Goal: Task Accomplishment & Management: Use online tool/utility

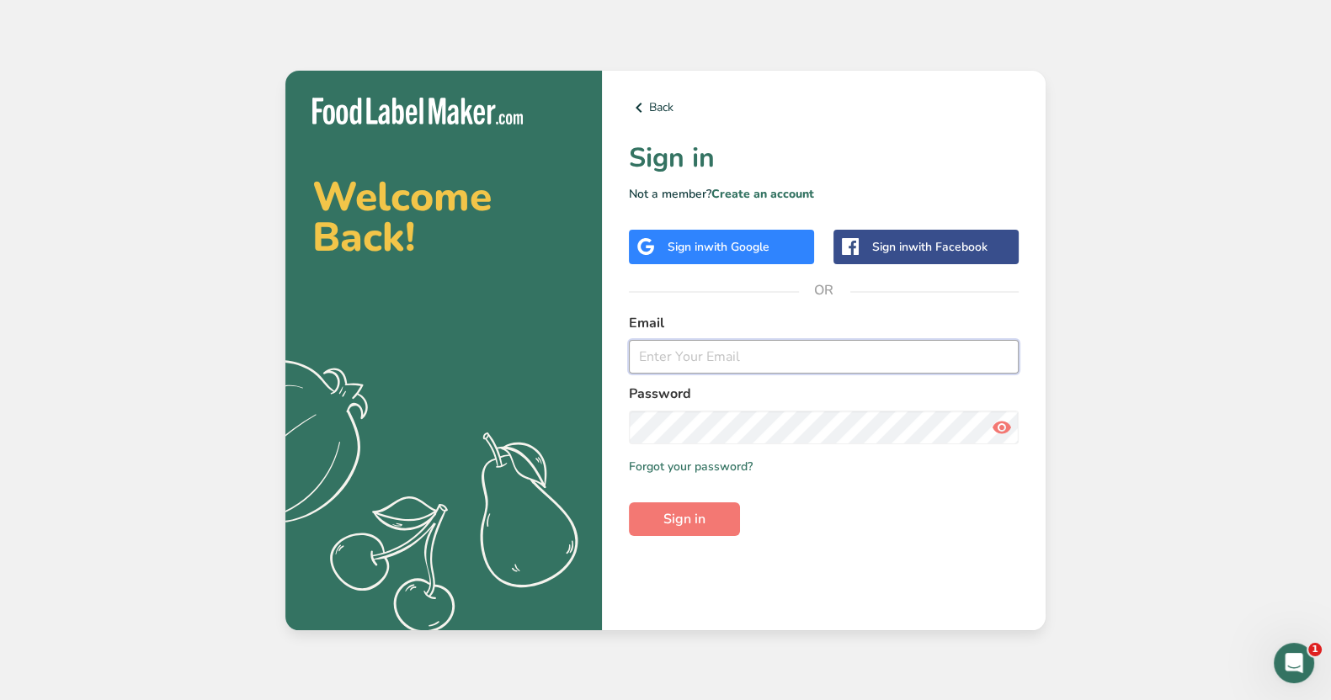
click at [700, 347] on input "email" at bounding box center [824, 357] width 390 height 34
click at [711, 350] on input "[EMAIL_ADDRESS][DOMAIN_NAME]" at bounding box center [824, 357] width 390 height 34
type input "[EMAIL_ADDRESS][DOMAIN_NAME]"
click at [629, 503] on button "Sign in" at bounding box center [684, 520] width 111 height 34
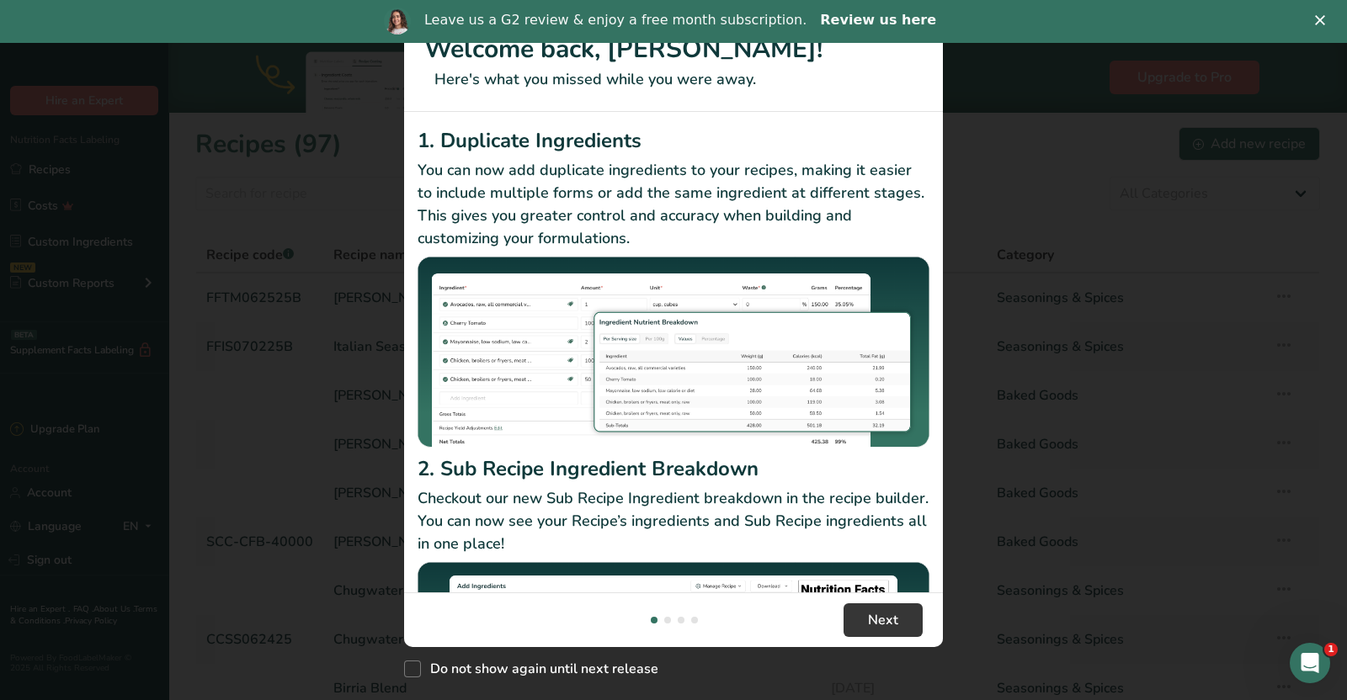
click at [856, 22] on link "Review us here" at bounding box center [878, 21] width 116 height 19
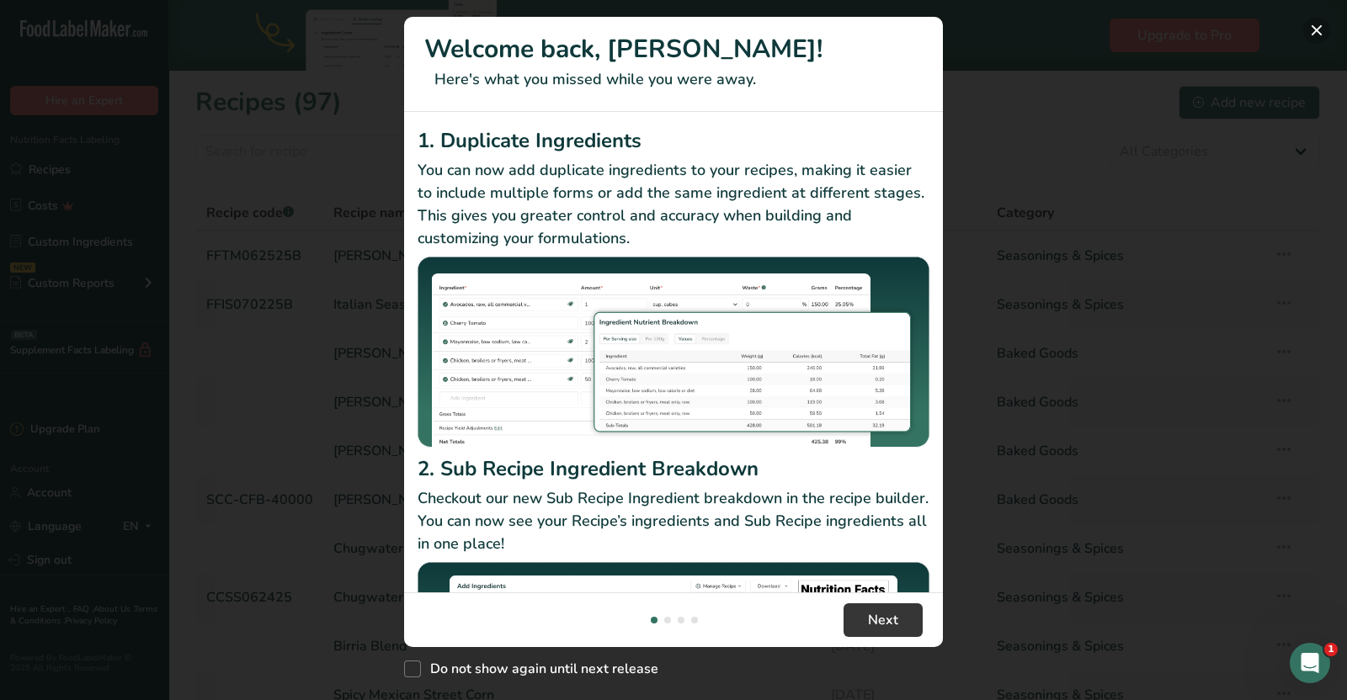
click at [1317, 22] on button "New Features" at bounding box center [1316, 30] width 27 height 27
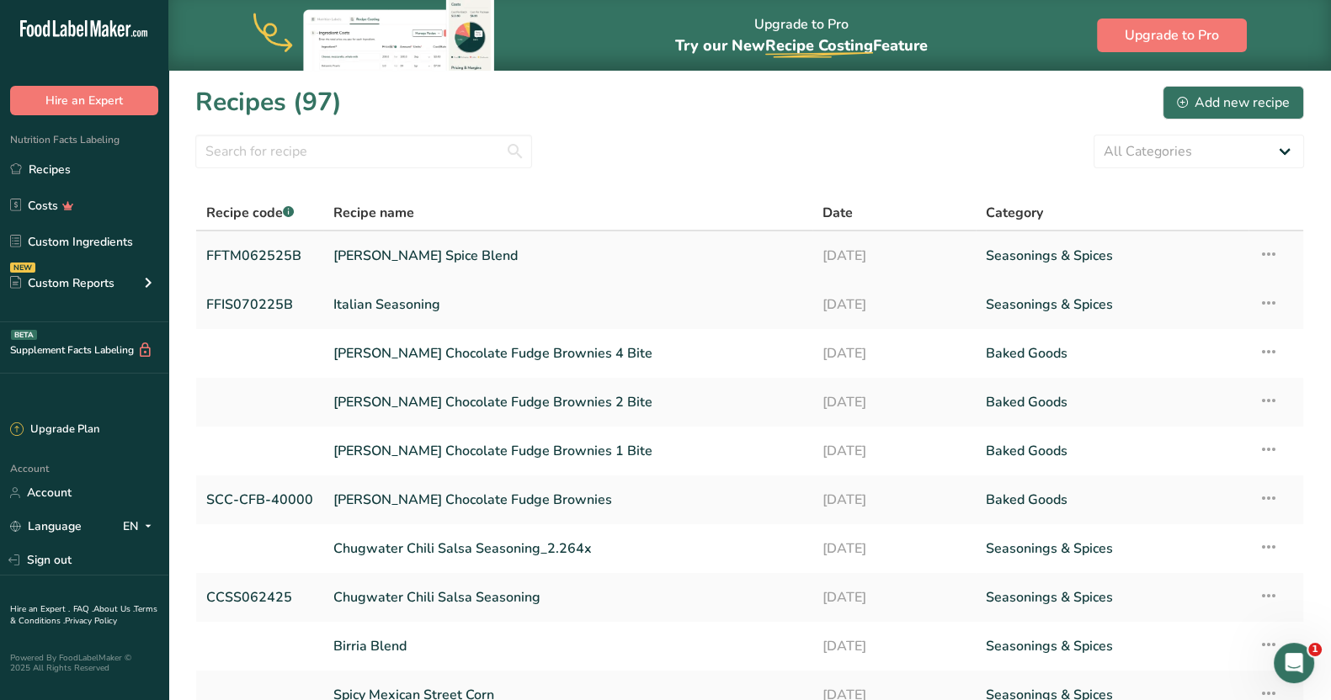
click at [454, 258] on link "[PERSON_NAME] Spice Blend" at bounding box center [567, 255] width 469 height 35
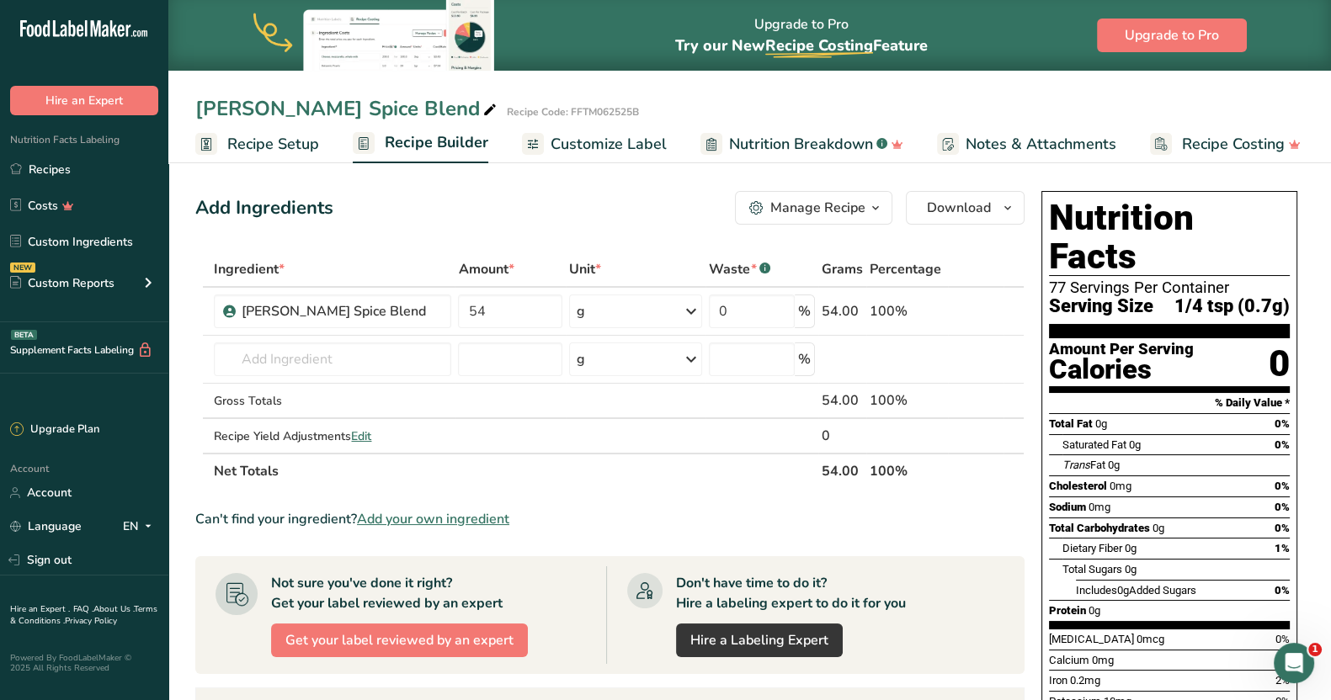
click at [625, 134] on span "Customize Label" at bounding box center [609, 144] width 116 height 23
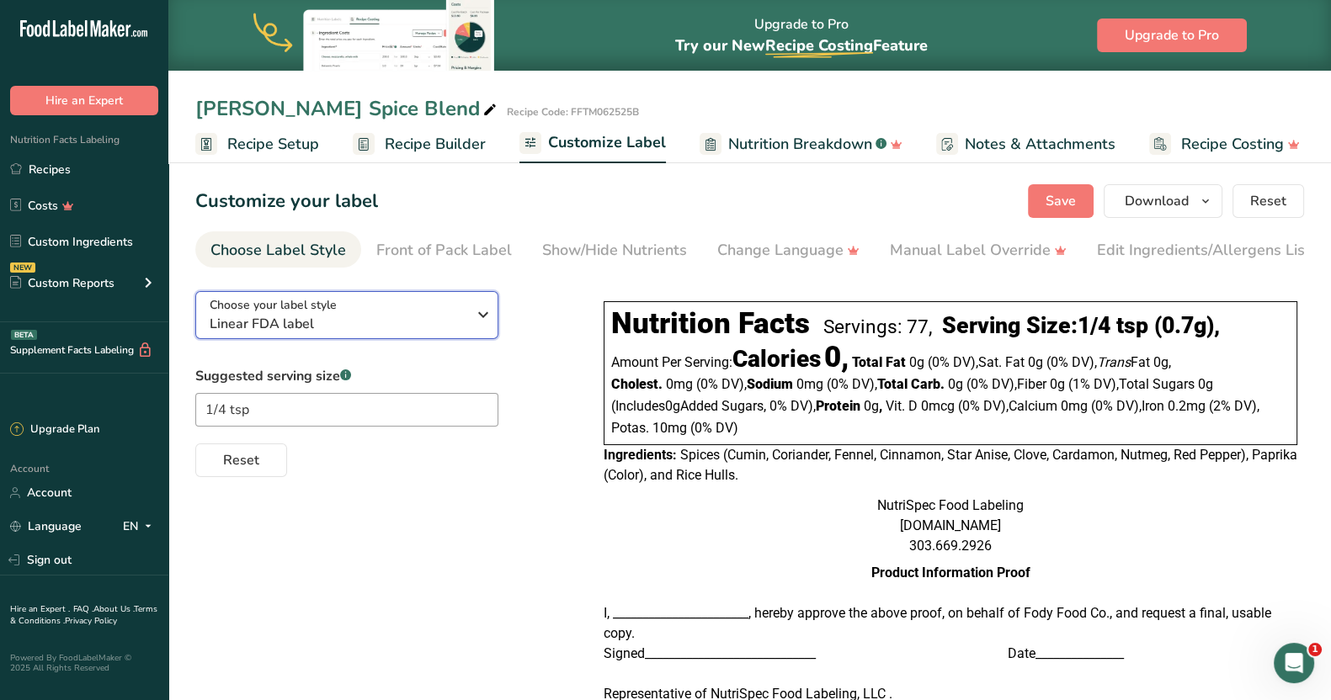
click at [480, 324] on icon "button" at bounding box center [483, 315] width 20 height 30
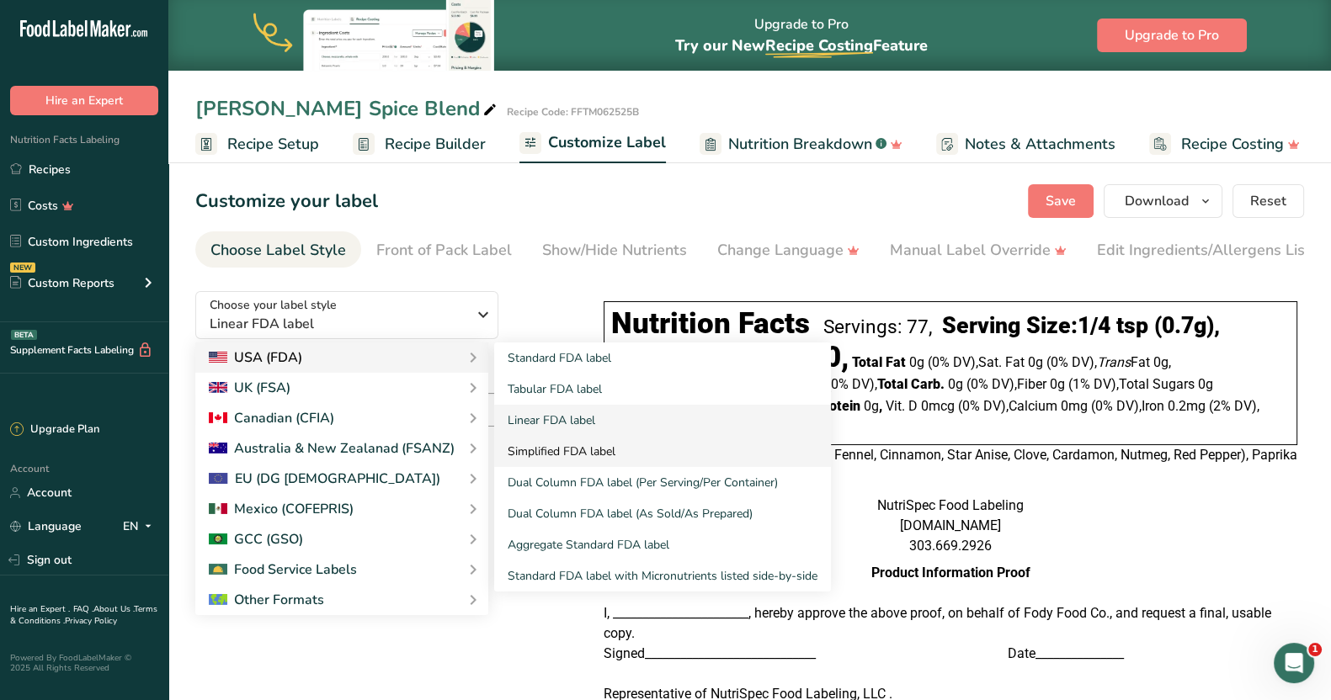
click at [572, 453] on link "Simplified FDA label" at bounding box center [662, 451] width 337 height 31
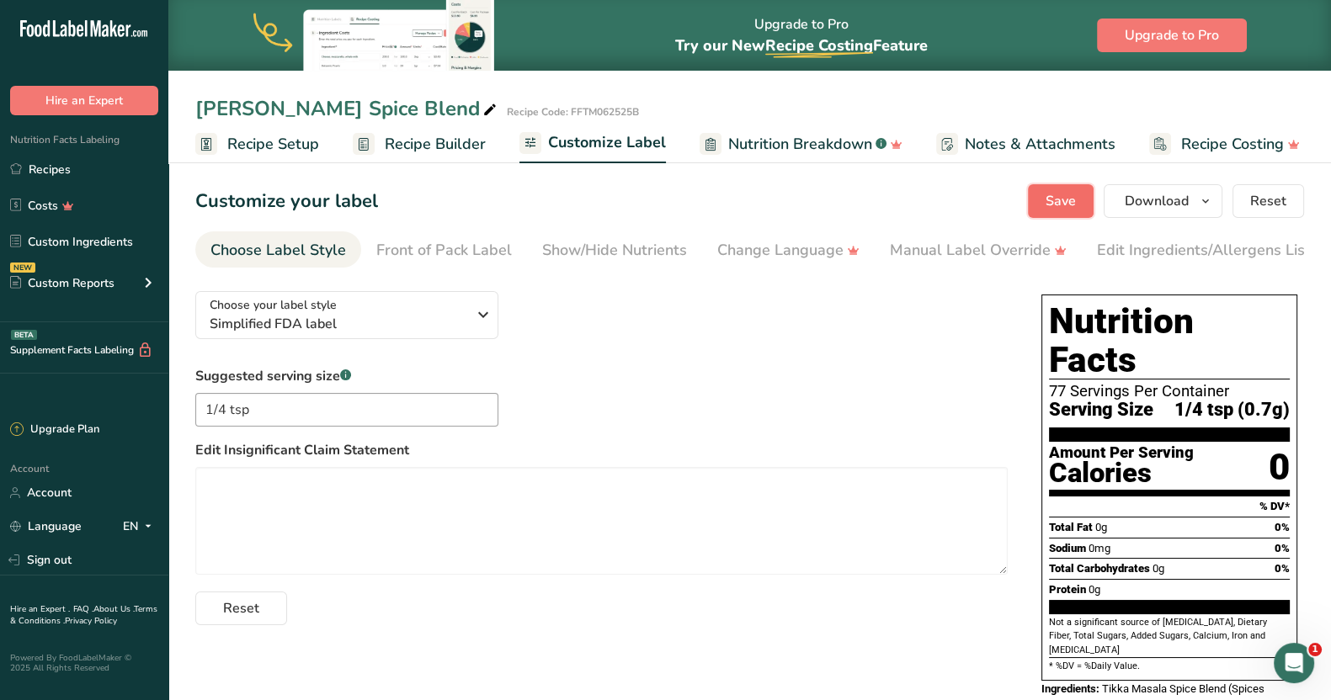
click at [1046, 195] on button "Save" at bounding box center [1061, 201] width 66 height 34
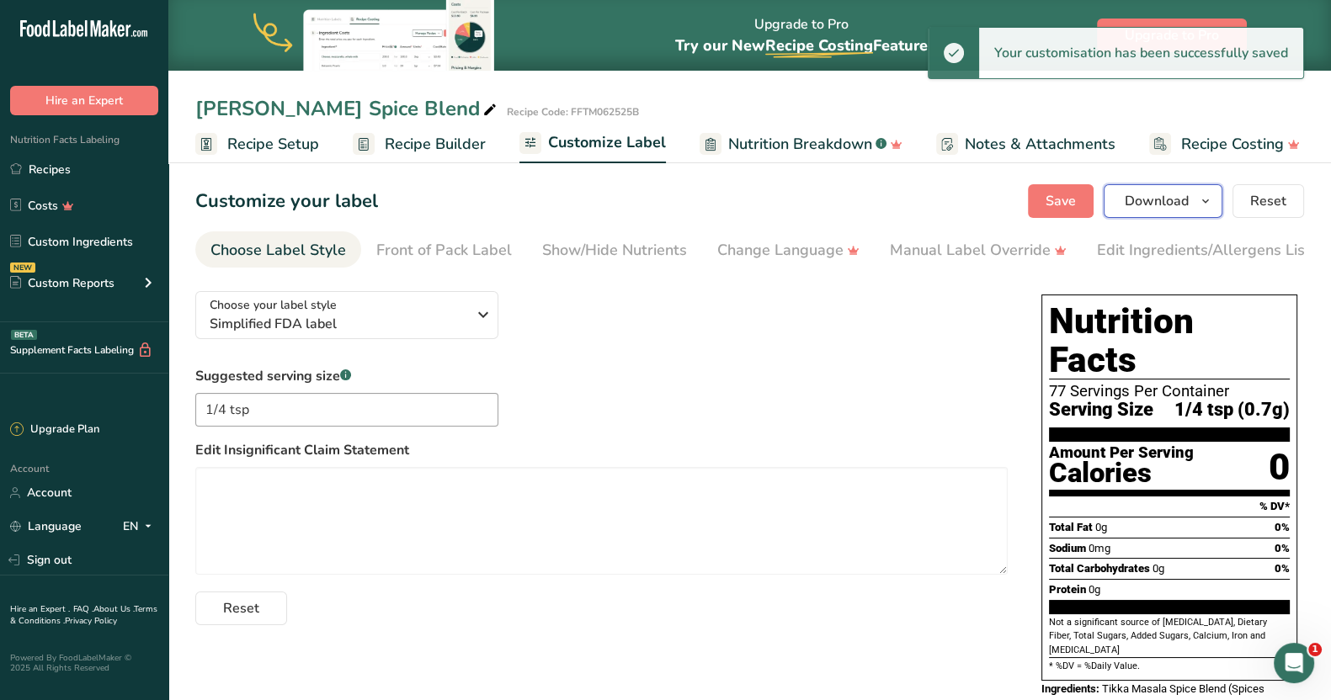
click at [1212, 202] on icon "button" at bounding box center [1205, 201] width 13 height 21
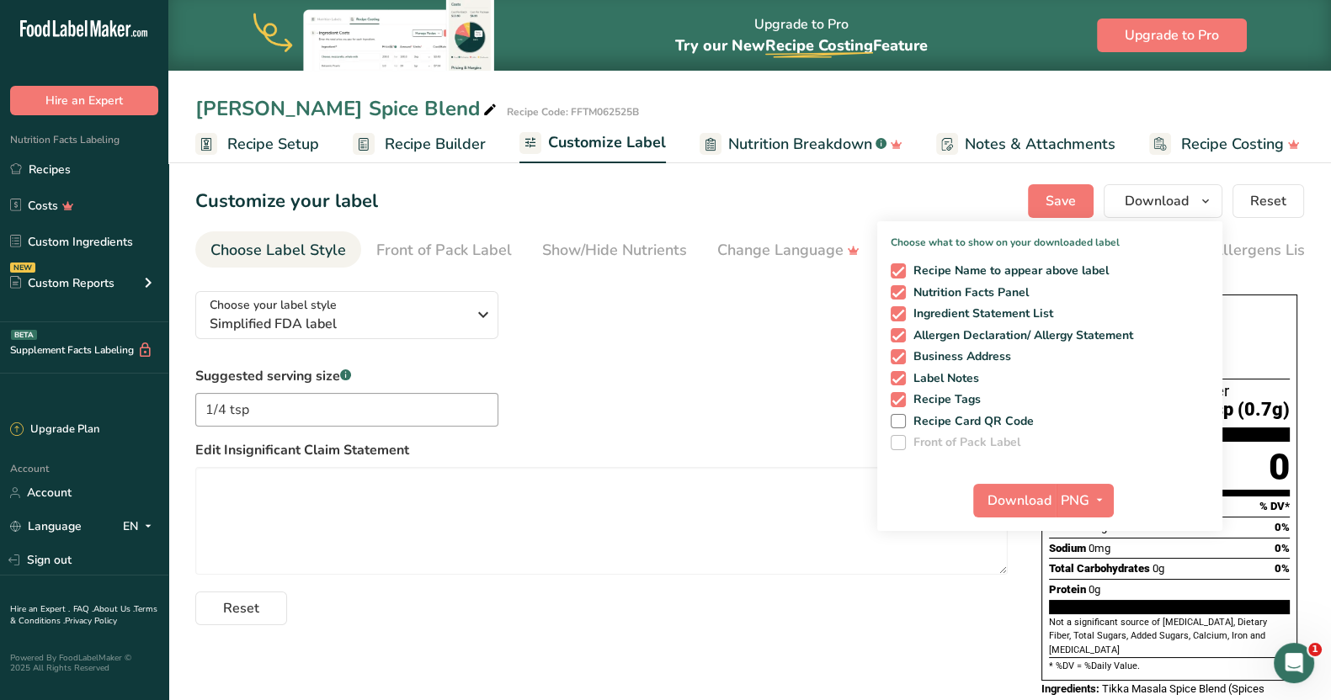
click at [711, 392] on div "Suggested serving size .a-a{fill:#347362;}.b-a{fill:#fff;} 1/4 tsp Edit Insigni…" at bounding box center [601, 495] width 812 height 259
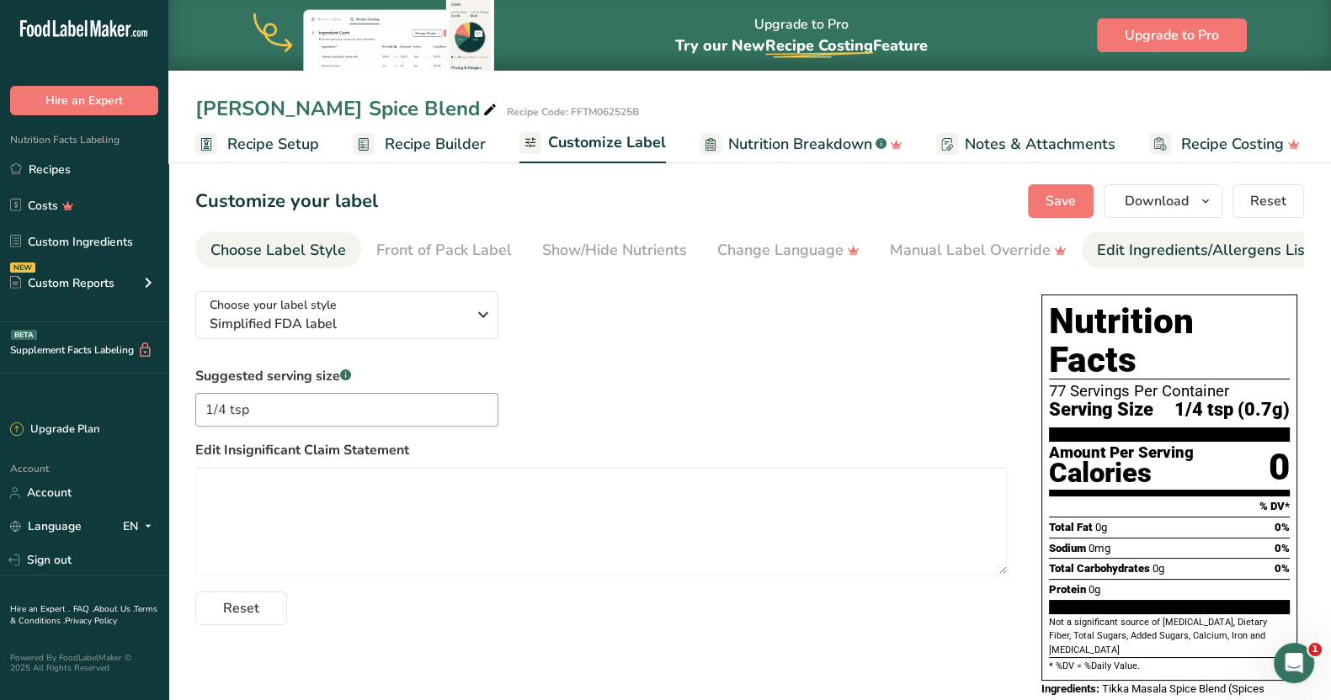
click at [1120, 242] on div "Edit Ingredients/Allergens List" at bounding box center [1204, 250] width 214 height 23
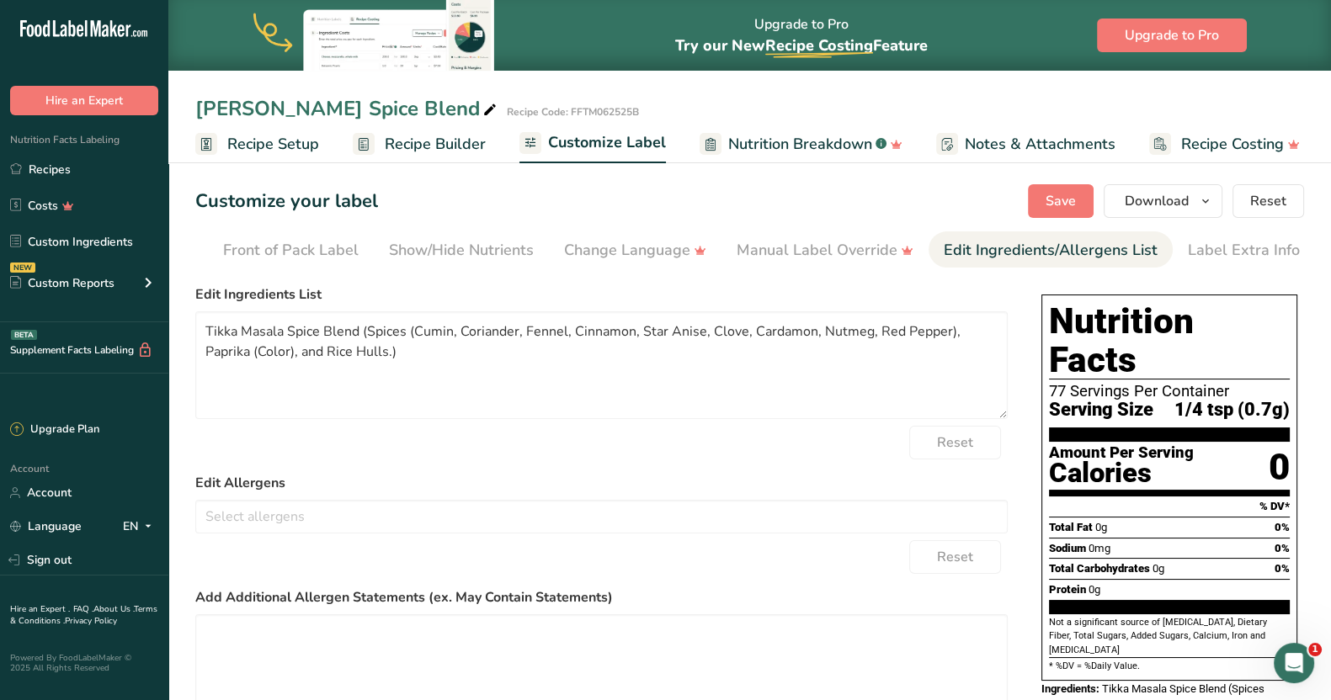
scroll to position [0, 154]
click at [366, 334] on textarea "Tikka Masala Spice Blend (Spices (Cumin, Coriander, Fennel, Cinnamon, Star Anis…" at bounding box center [601, 365] width 812 height 108
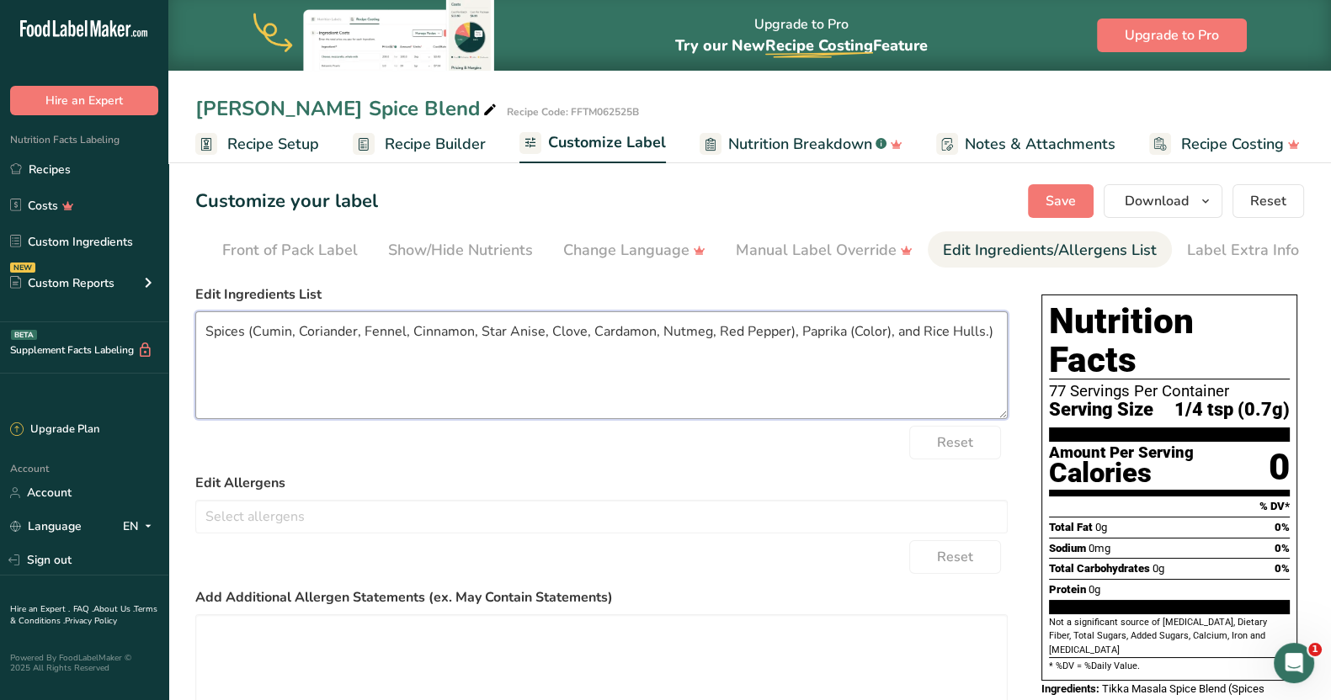
click at [985, 338] on textarea "Spices (Cumin, Coriander, Fennel, Cinnamon, Star Anise, Clove, Cardamon, Nutmeg…" at bounding box center [601, 365] width 812 height 108
type textarea "Spices (Cumin, Coriander, Fennel, Cinnamon, Star Anise, Clove, Cardamon, Nutmeg…"
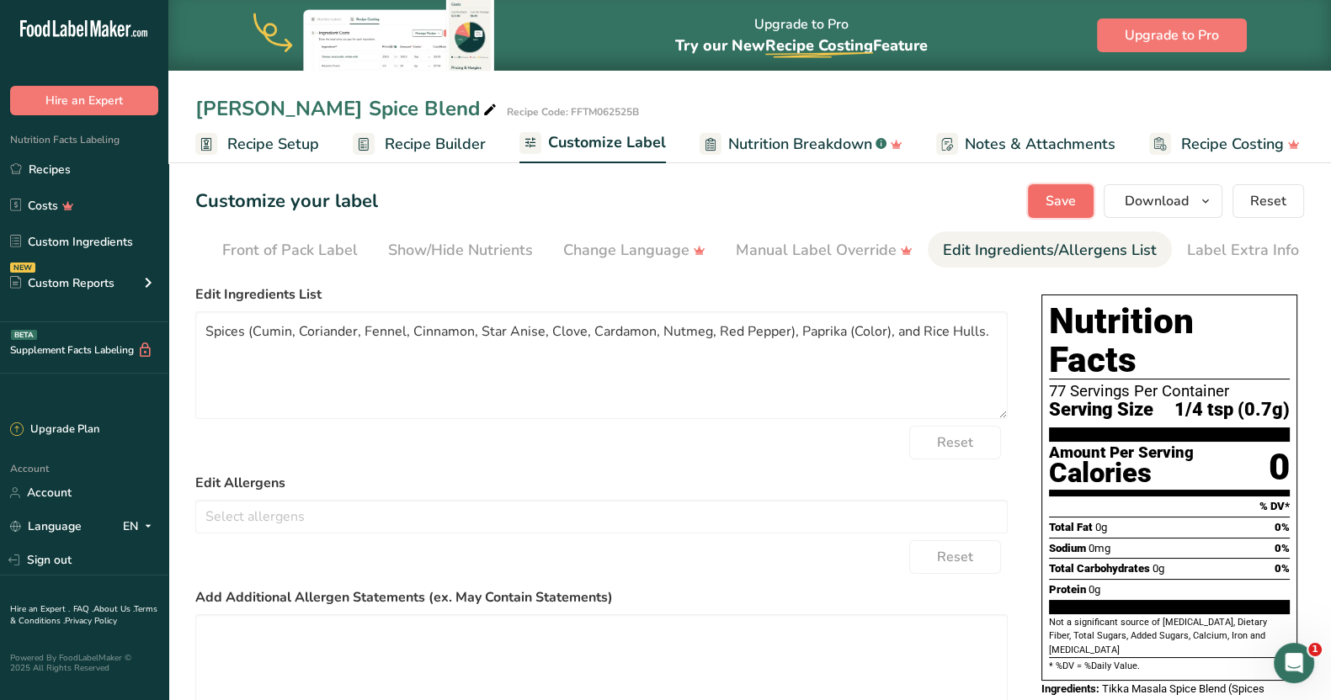
click at [1069, 200] on span "Save" at bounding box center [1060, 201] width 30 height 20
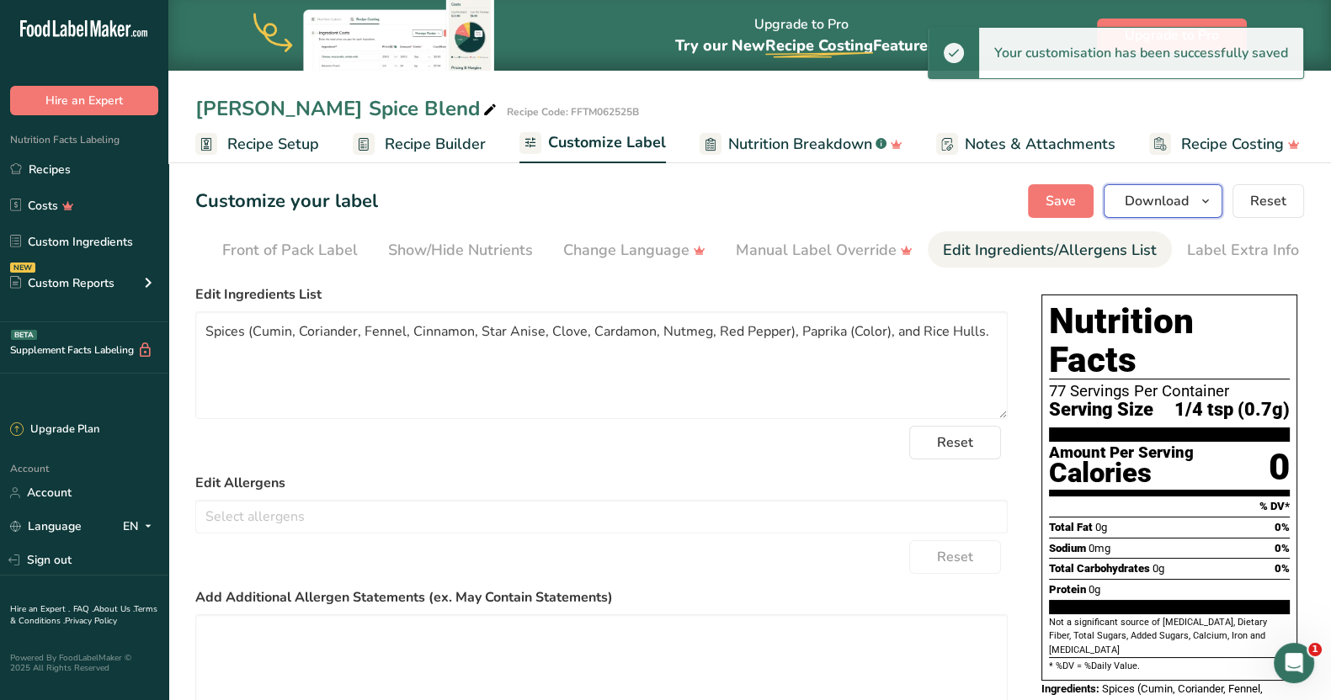
click at [1203, 207] on icon "button" at bounding box center [1205, 201] width 13 height 21
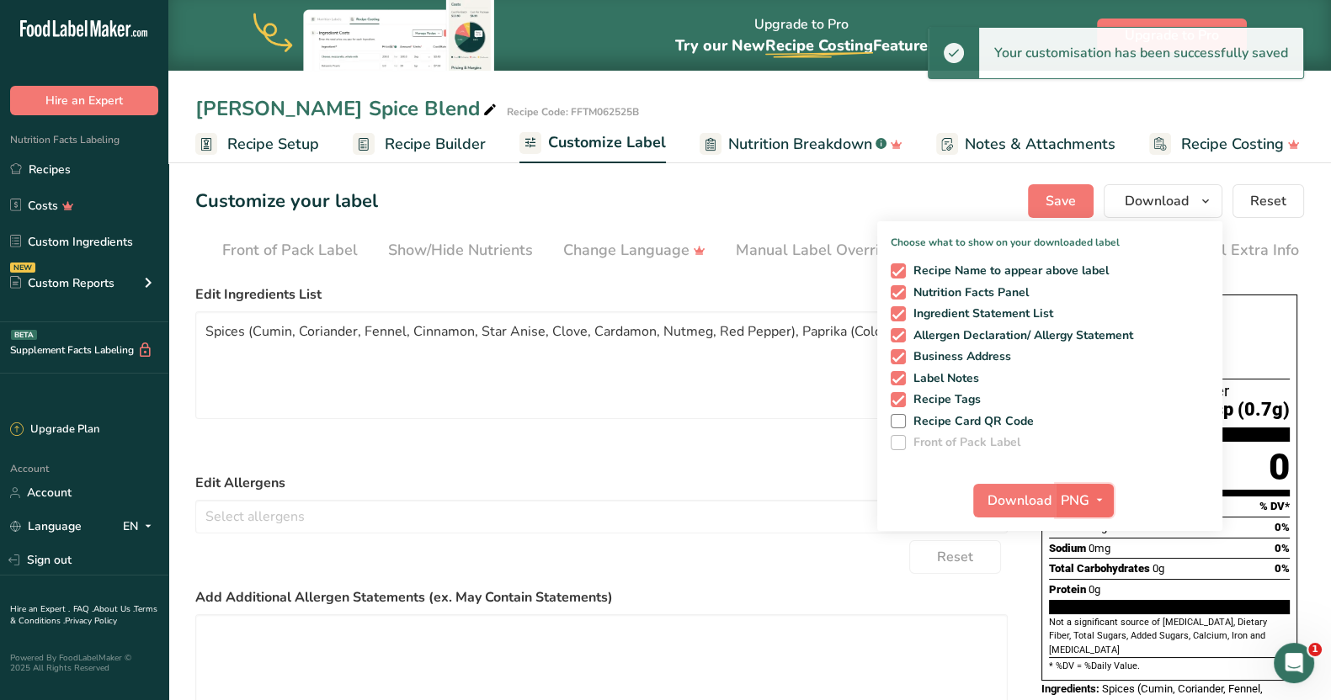
click at [1092, 507] on span "button" at bounding box center [1099, 501] width 20 height 20
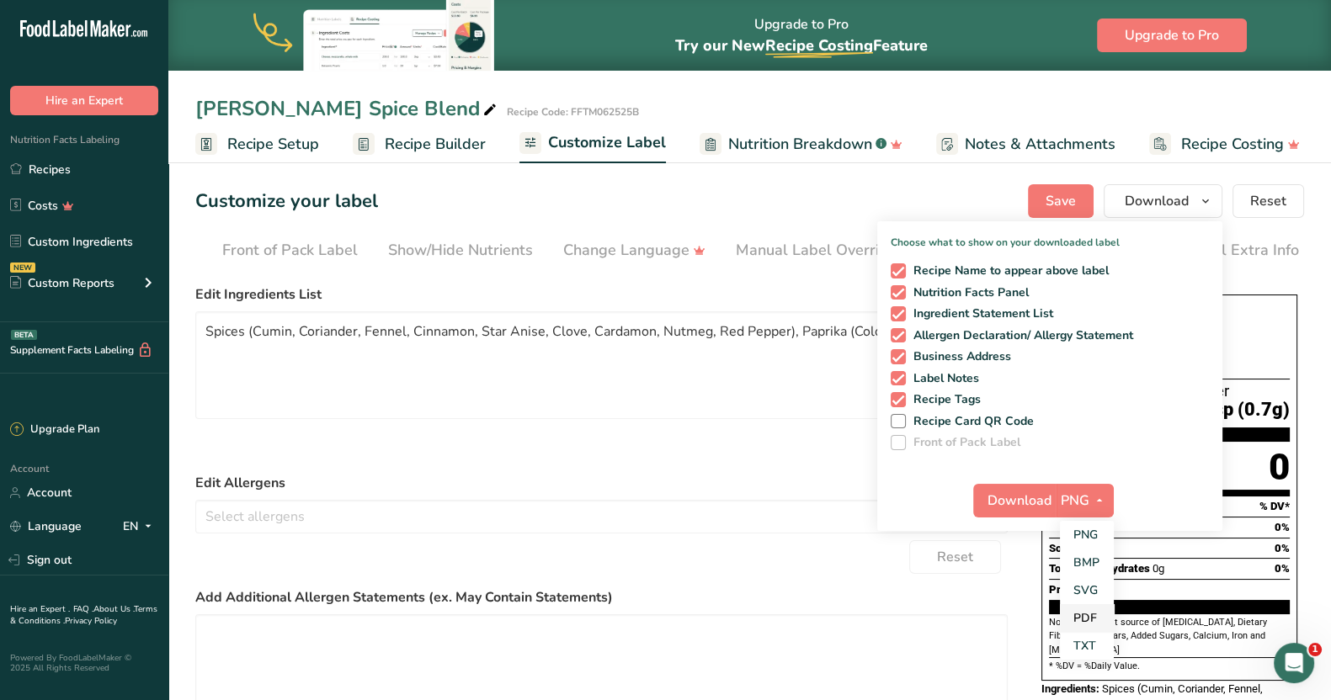
click at [1081, 616] on link "PDF" at bounding box center [1087, 618] width 54 height 28
click at [1030, 494] on span "Download" at bounding box center [1020, 501] width 64 height 20
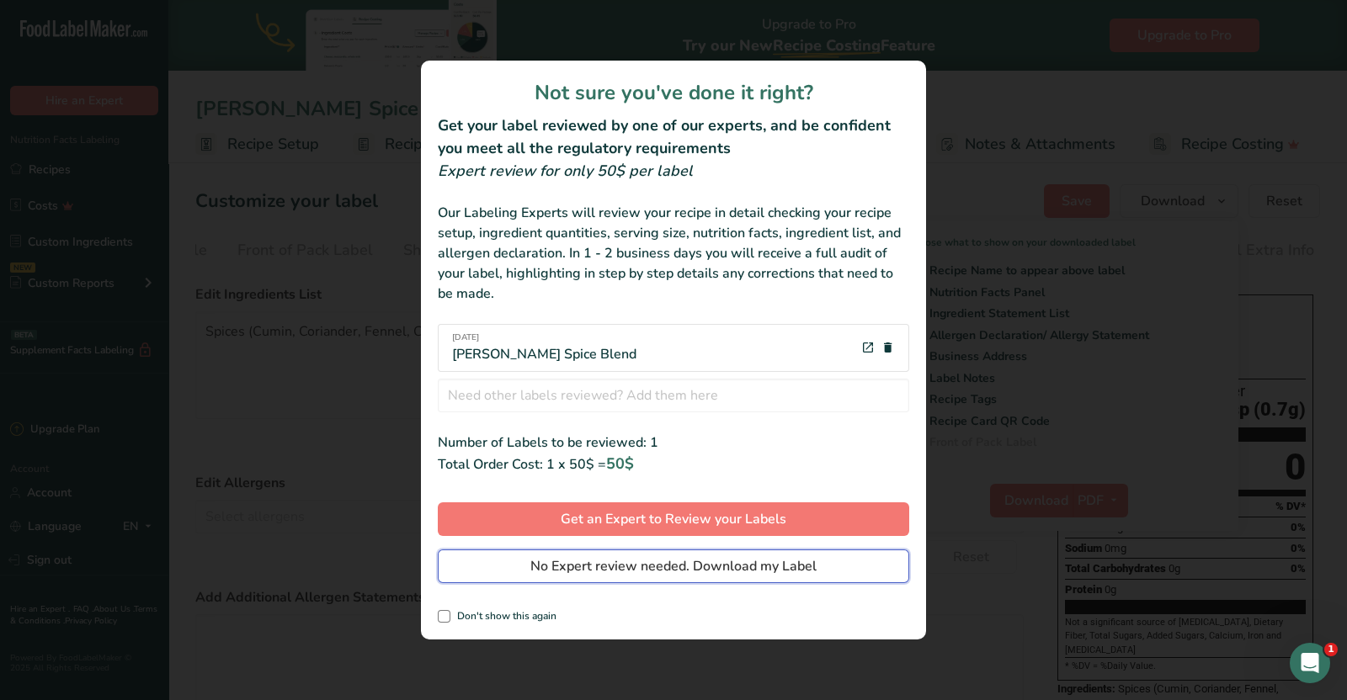
click at [784, 568] on span "No Expert review needed. Download my Label" at bounding box center [673, 566] width 286 height 20
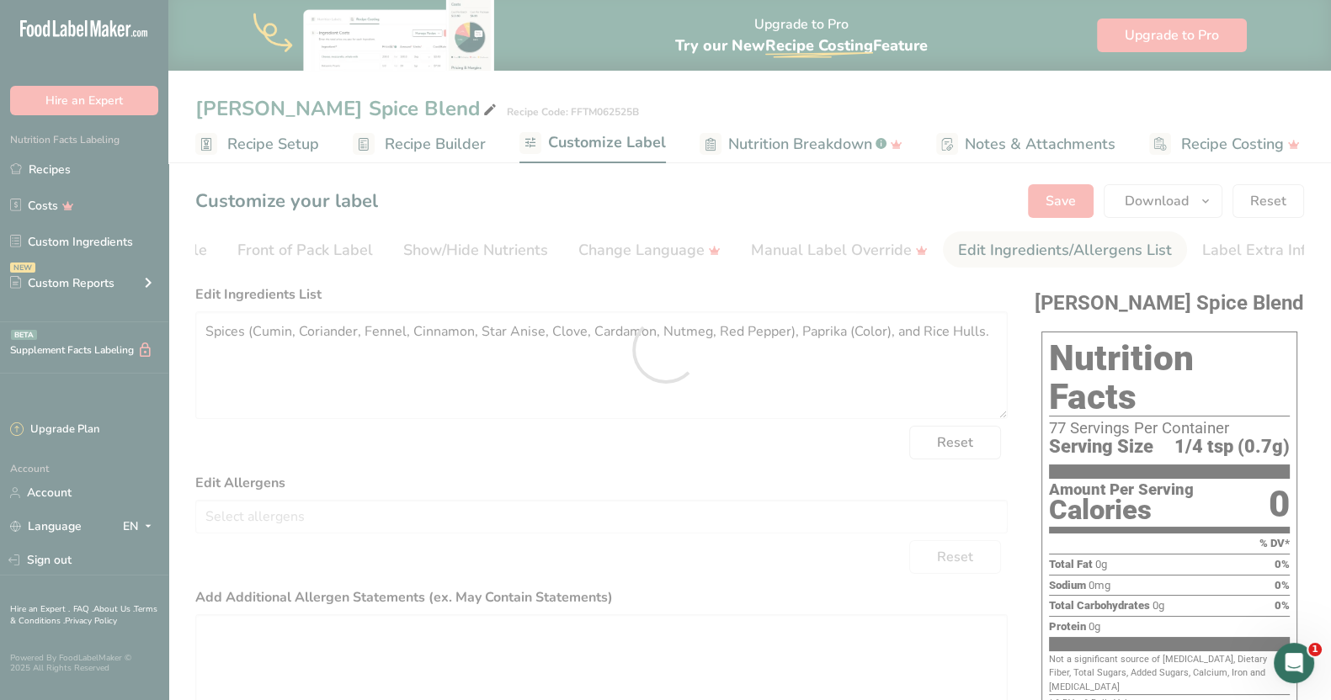
scroll to position [0, 0]
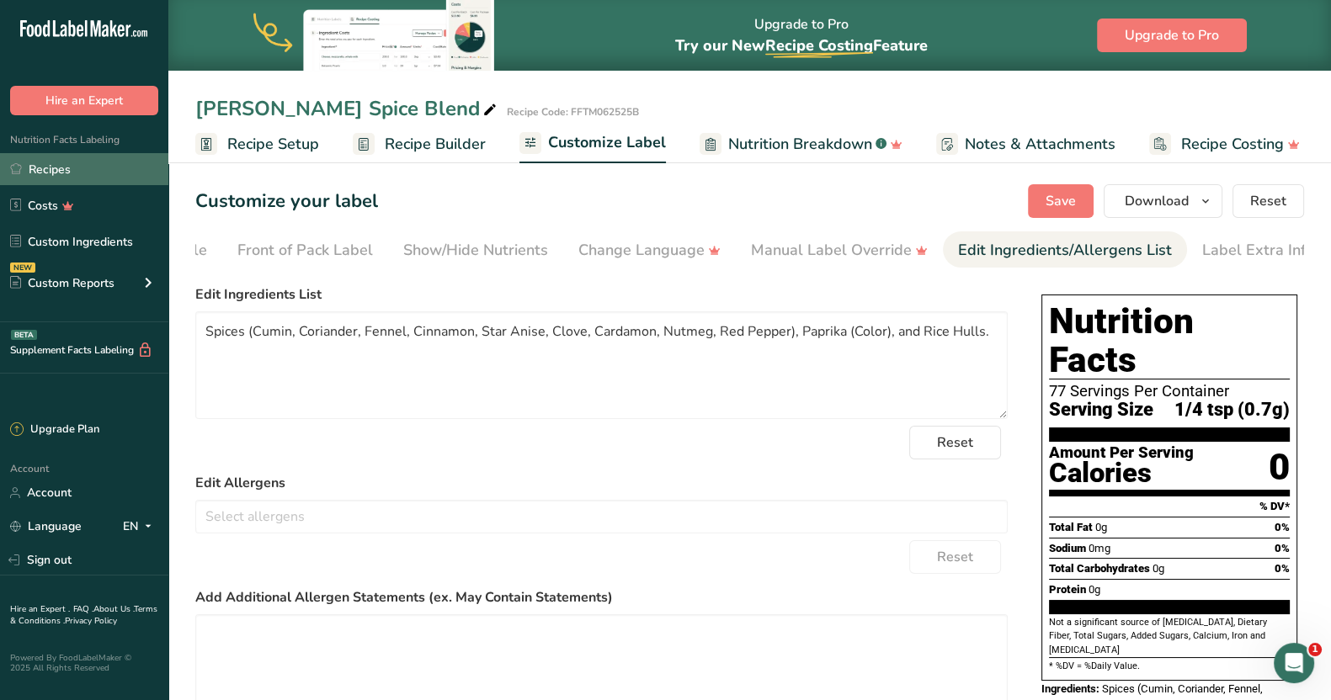
click at [65, 172] on link "Recipes" at bounding box center [84, 169] width 168 height 32
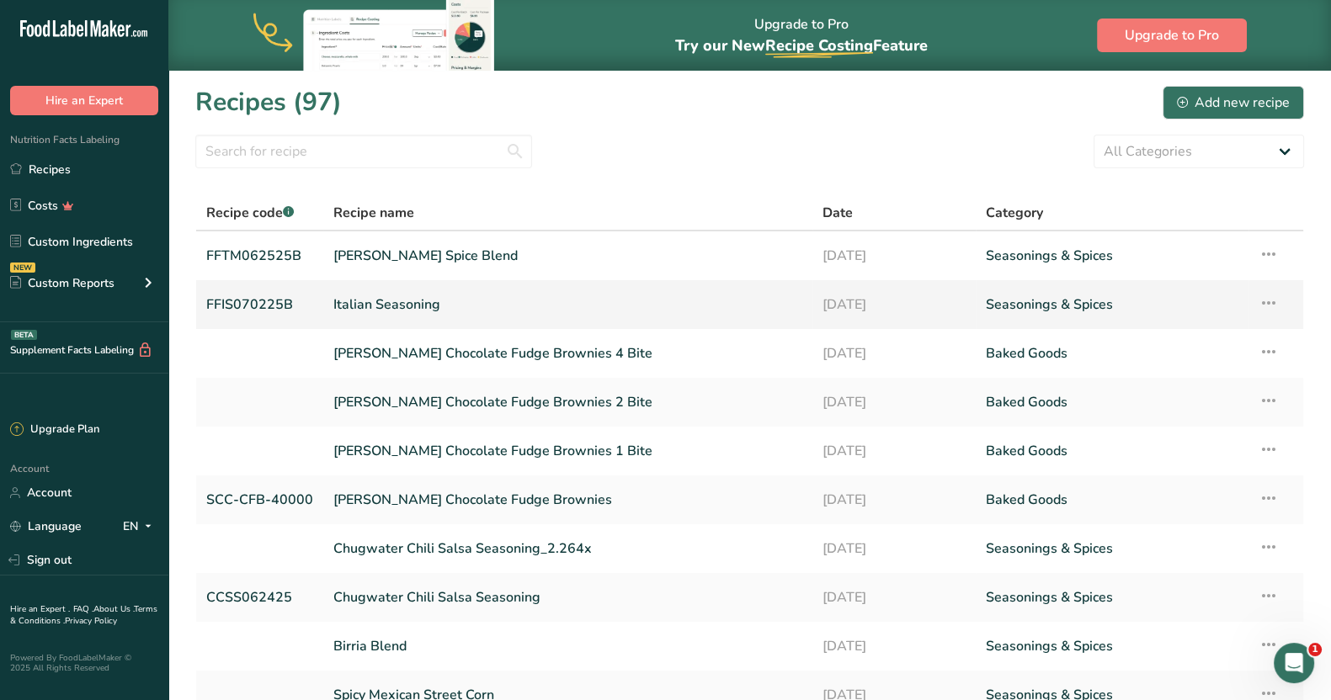
click at [405, 301] on link "Italian Seasoning" at bounding box center [567, 304] width 469 height 35
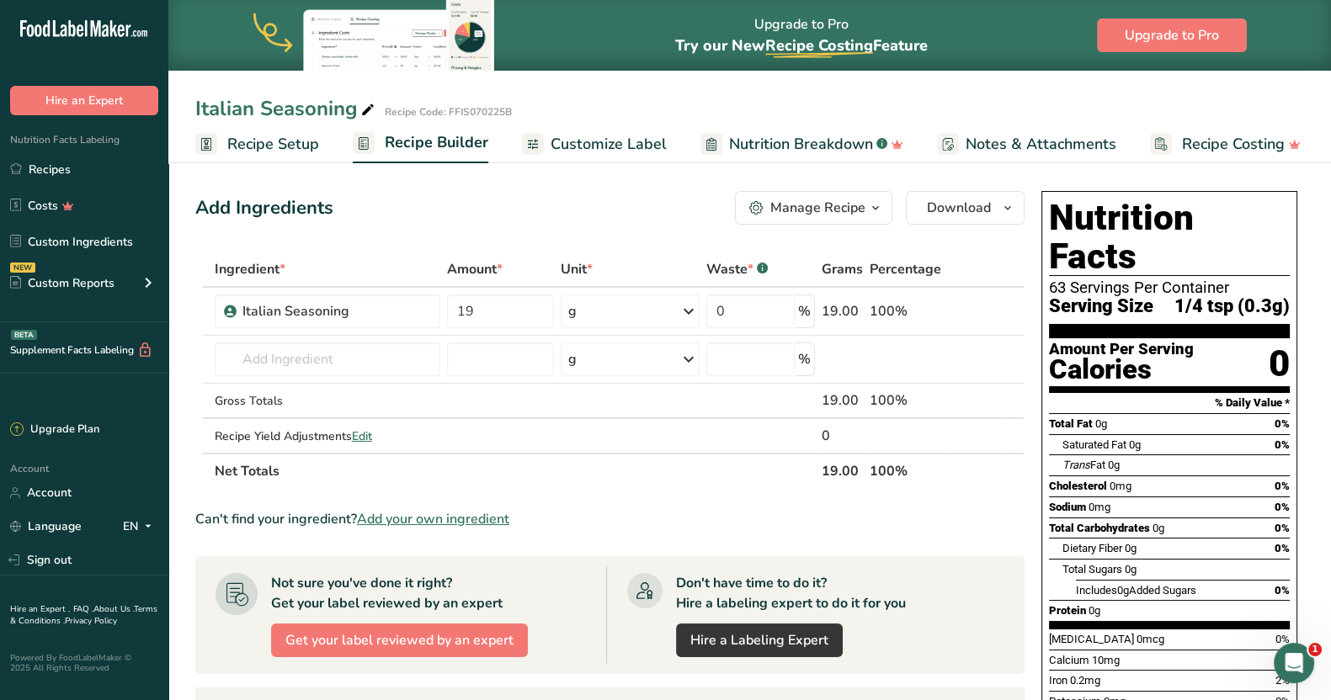
click at [621, 153] on span "Customize Label" at bounding box center [609, 144] width 116 height 23
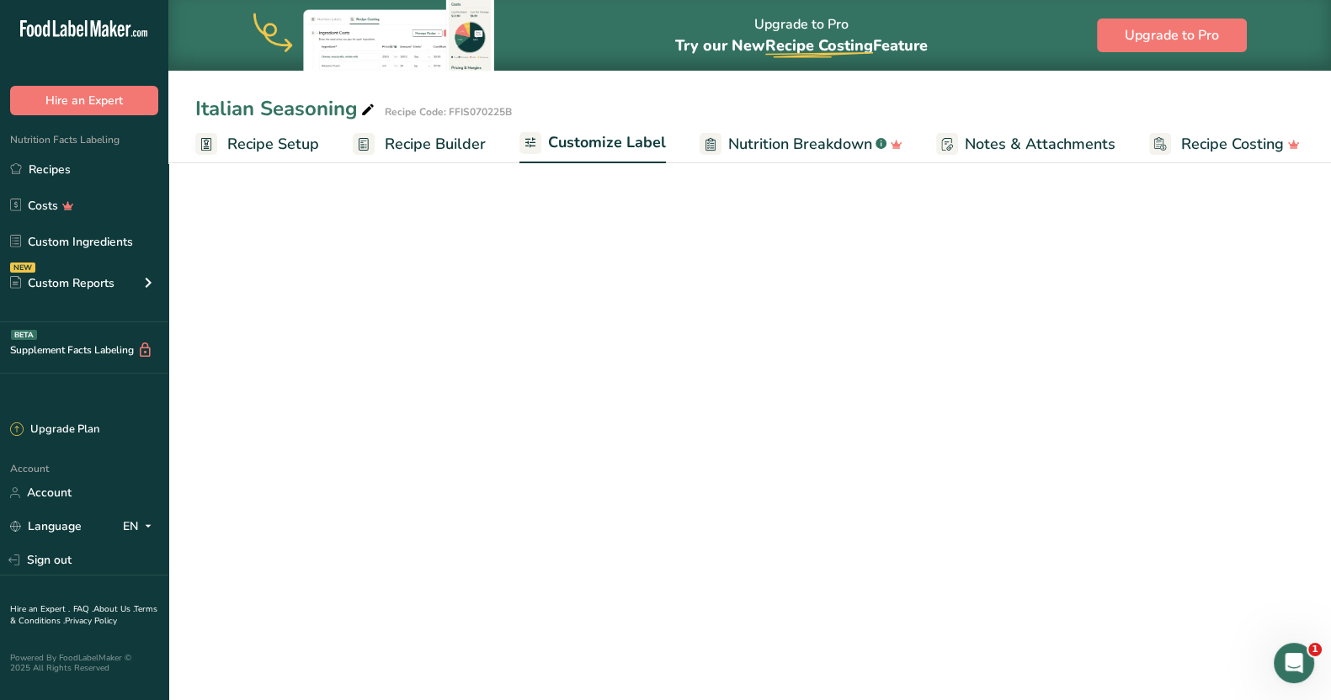
click at [621, 153] on span "Customize Label" at bounding box center [607, 142] width 118 height 23
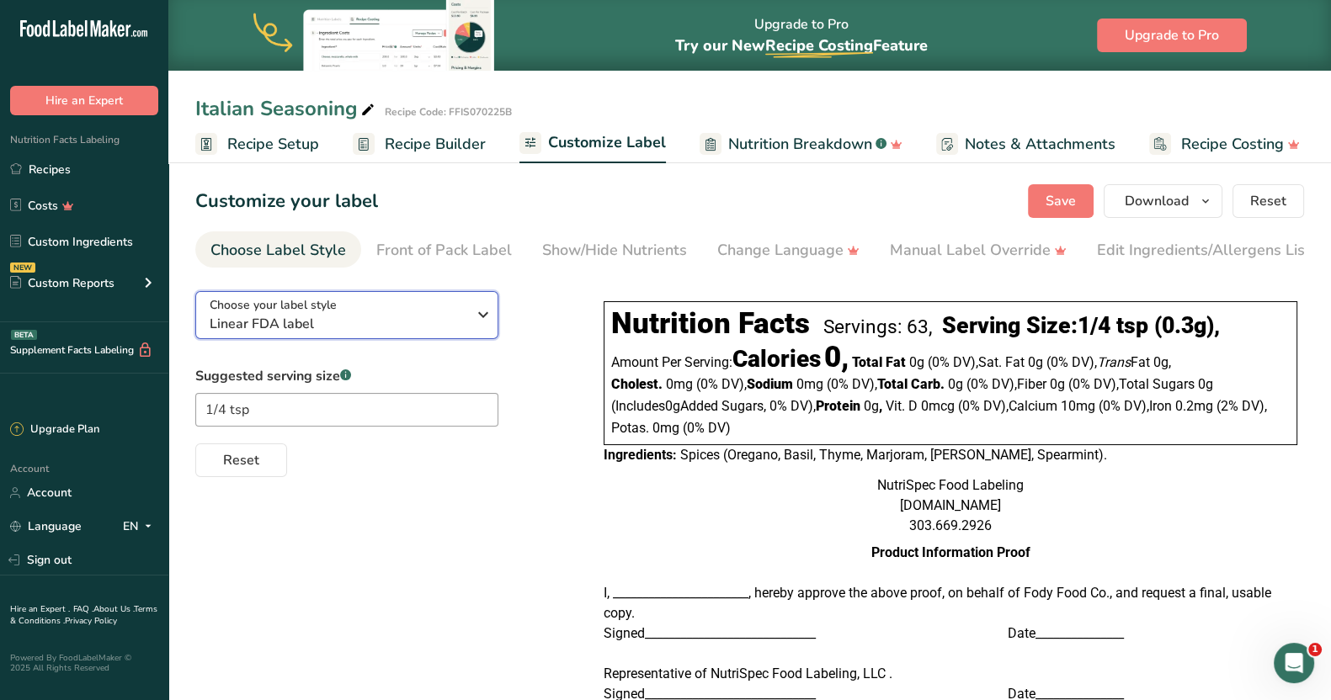
click at [492, 330] on icon "button" at bounding box center [483, 315] width 20 height 30
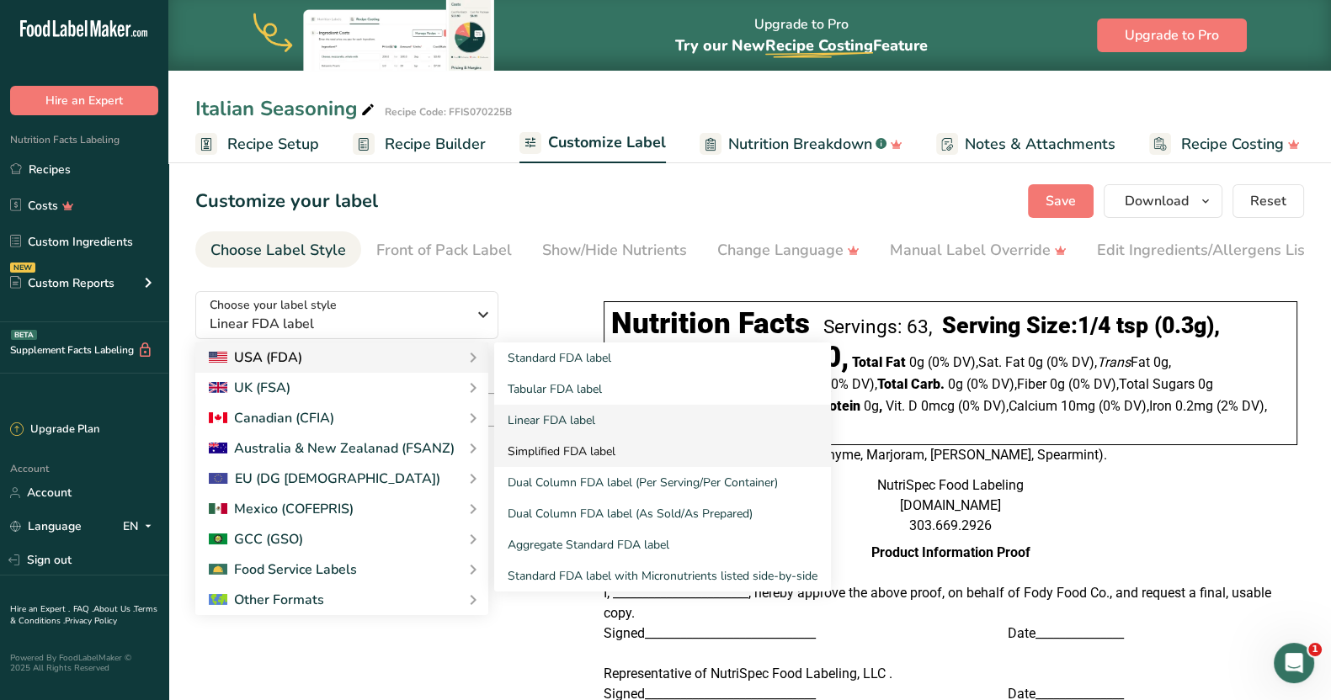
click at [539, 450] on link "Simplified FDA label" at bounding box center [662, 451] width 337 height 31
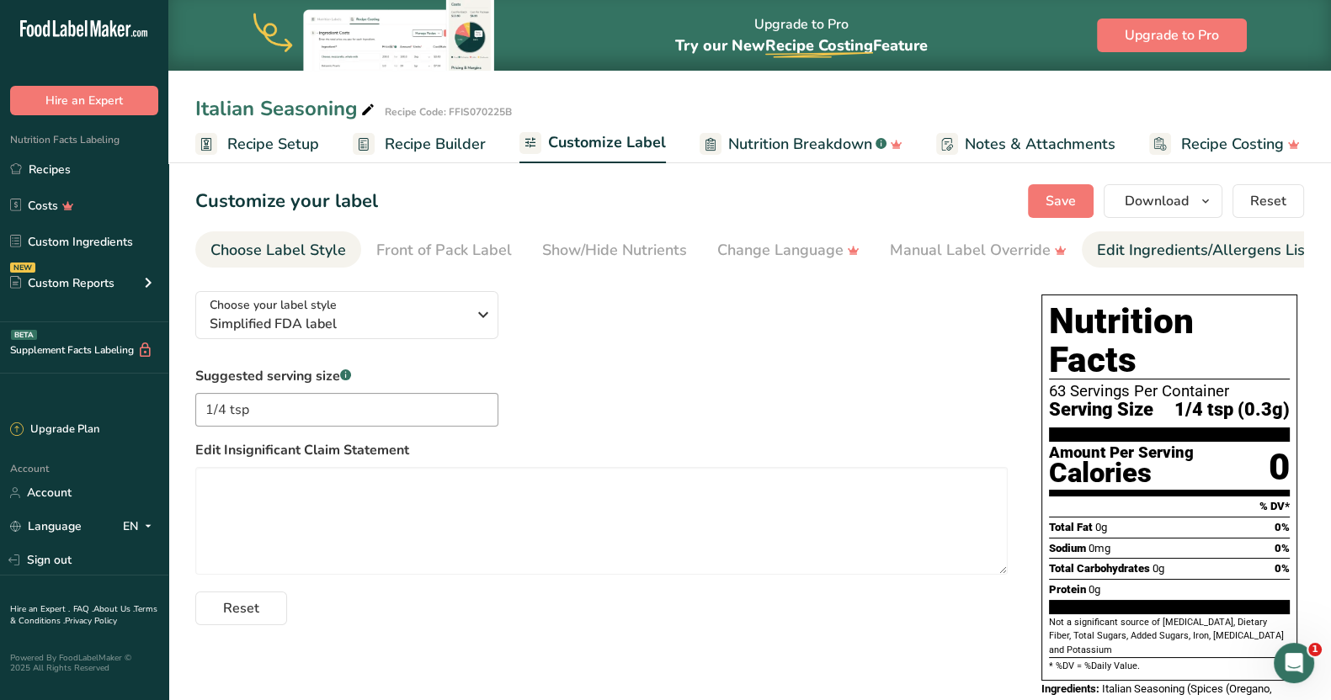
drag, startPoint x: 1216, startPoint y: 252, endPoint x: 1234, endPoint y: 250, distance: 18.6
click at [1234, 250] on div "Edit Ingredients/Allergens List" at bounding box center [1204, 250] width 214 height 23
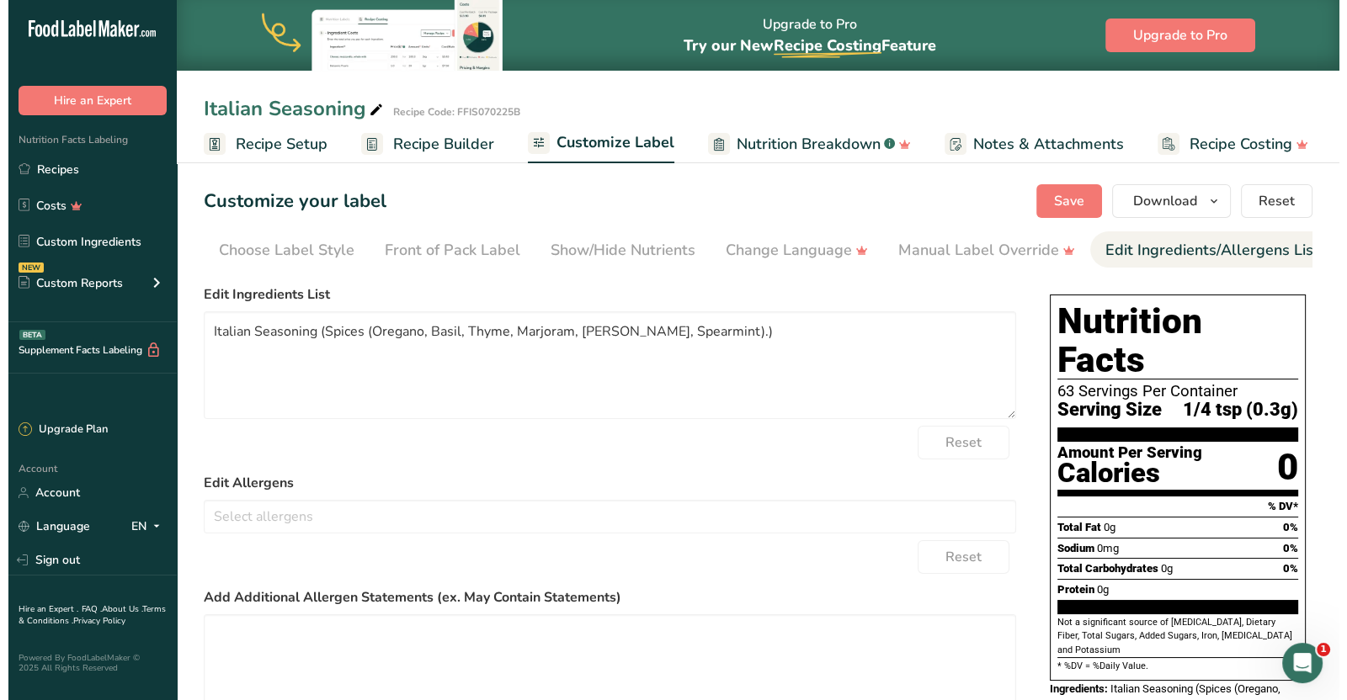
scroll to position [0, 154]
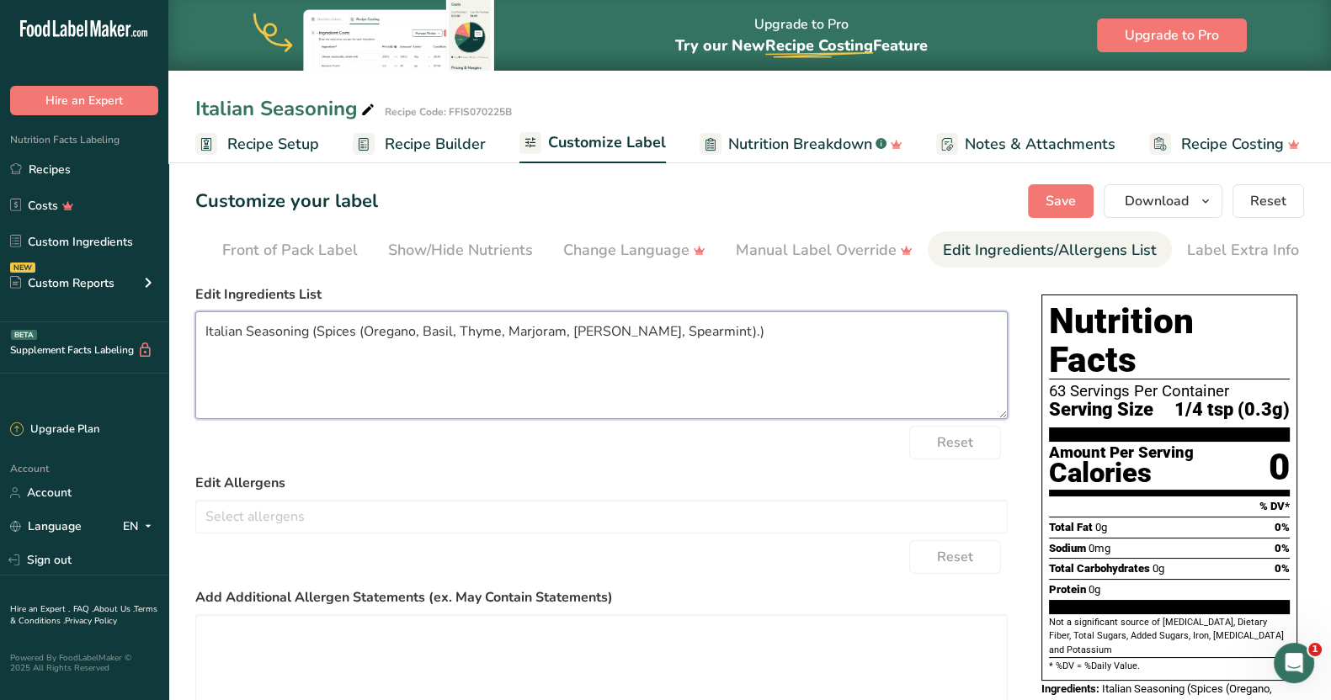
click at [320, 335] on textarea "Italian Seasoning (Spices (Oregano, Basil, Thyme, Marjoram, [PERSON_NAME], Spea…" at bounding box center [601, 365] width 812 height 108
click at [615, 333] on textarea "Spices (Oregano, Basil, Thyme, Marjoram, [PERSON_NAME], Spearmint).)" at bounding box center [601, 365] width 812 height 108
type textarea "Spices (Oregano, Basil, Thyme, Marjoram, [PERSON_NAME], Spearmint)."
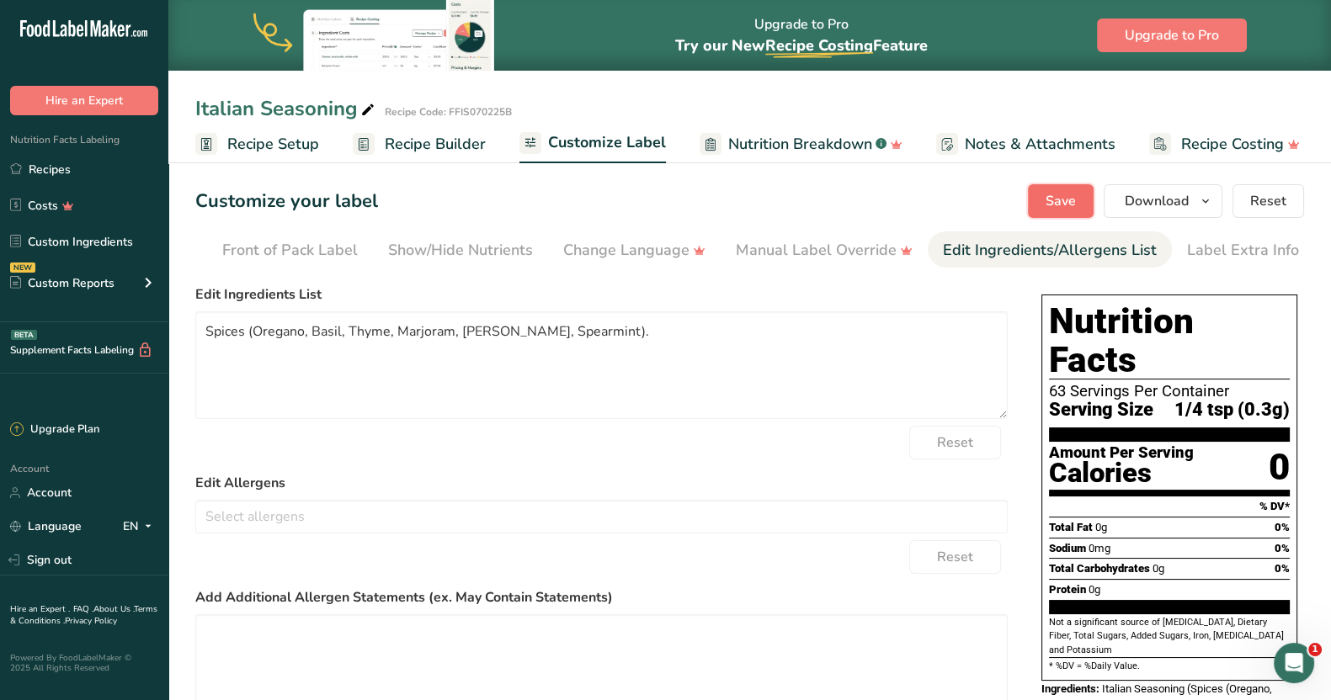
click at [1058, 191] on span "Save" at bounding box center [1060, 201] width 30 height 20
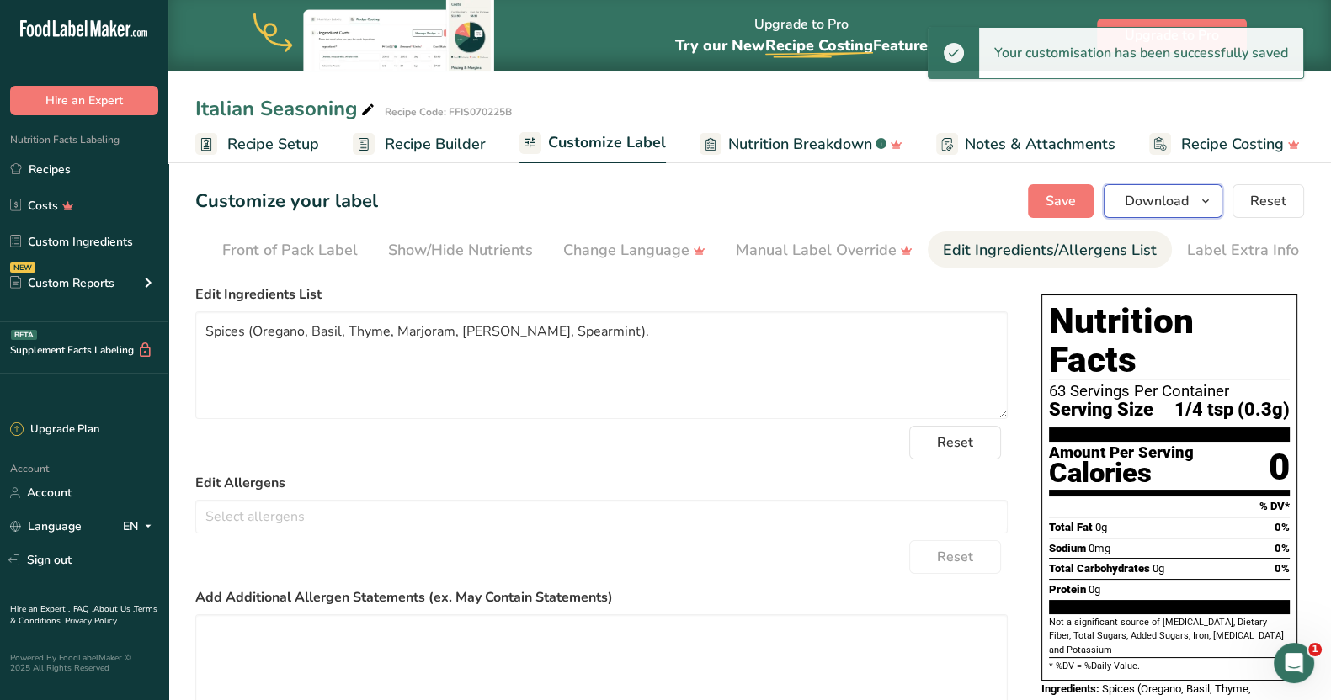
click at [1207, 200] on icon "button" at bounding box center [1205, 201] width 13 height 21
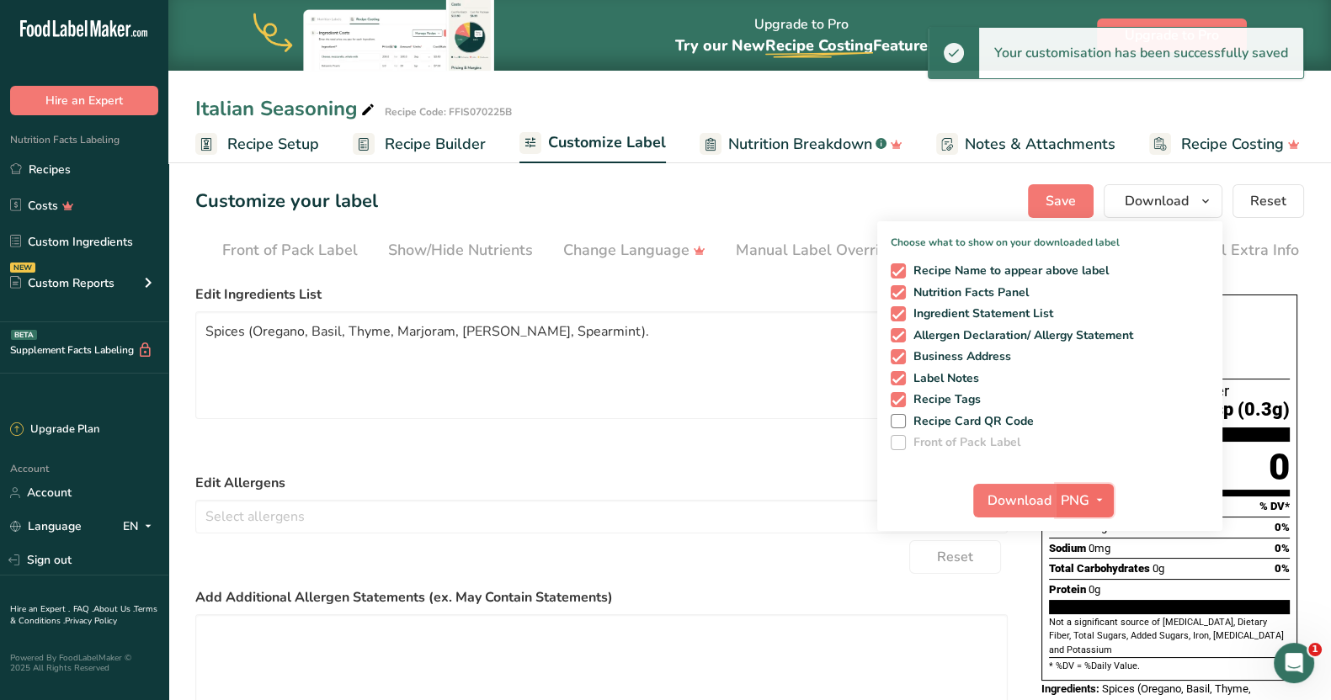
click at [1078, 500] on span "PNG" at bounding box center [1075, 501] width 29 height 20
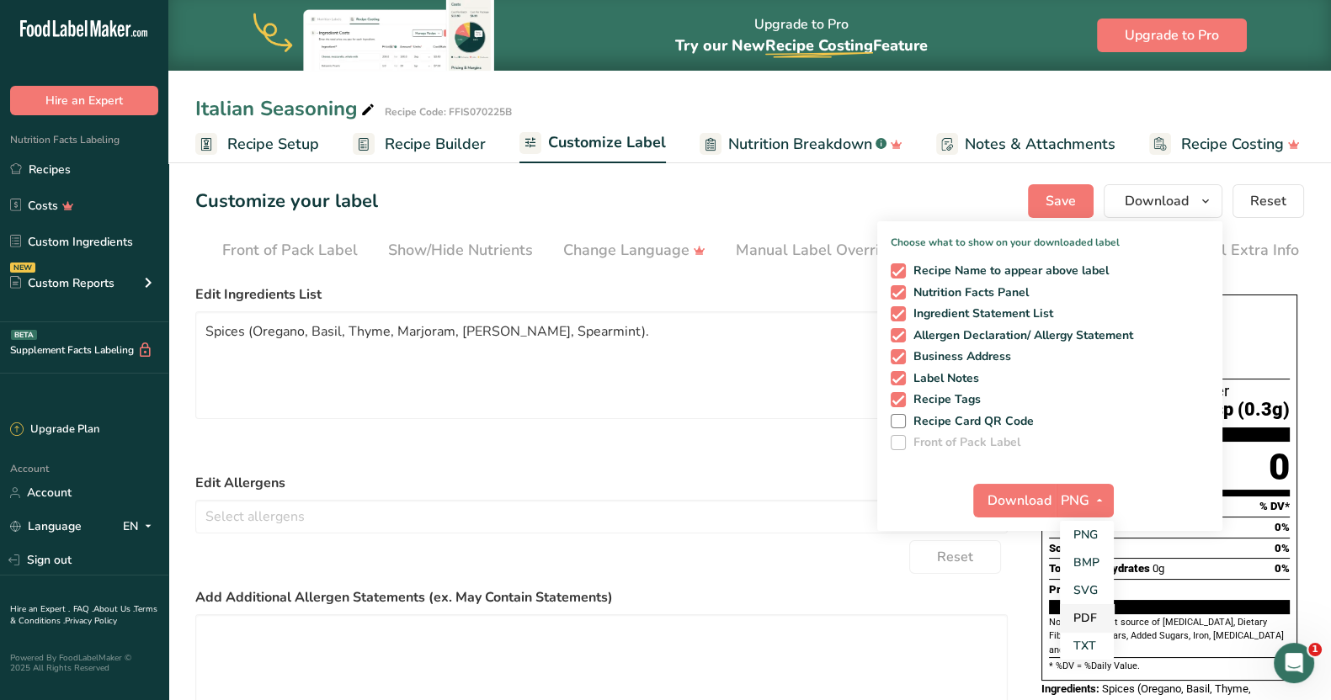
click at [1088, 619] on link "PDF" at bounding box center [1087, 618] width 54 height 28
click at [1028, 504] on span "Download" at bounding box center [1020, 501] width 64 height 20
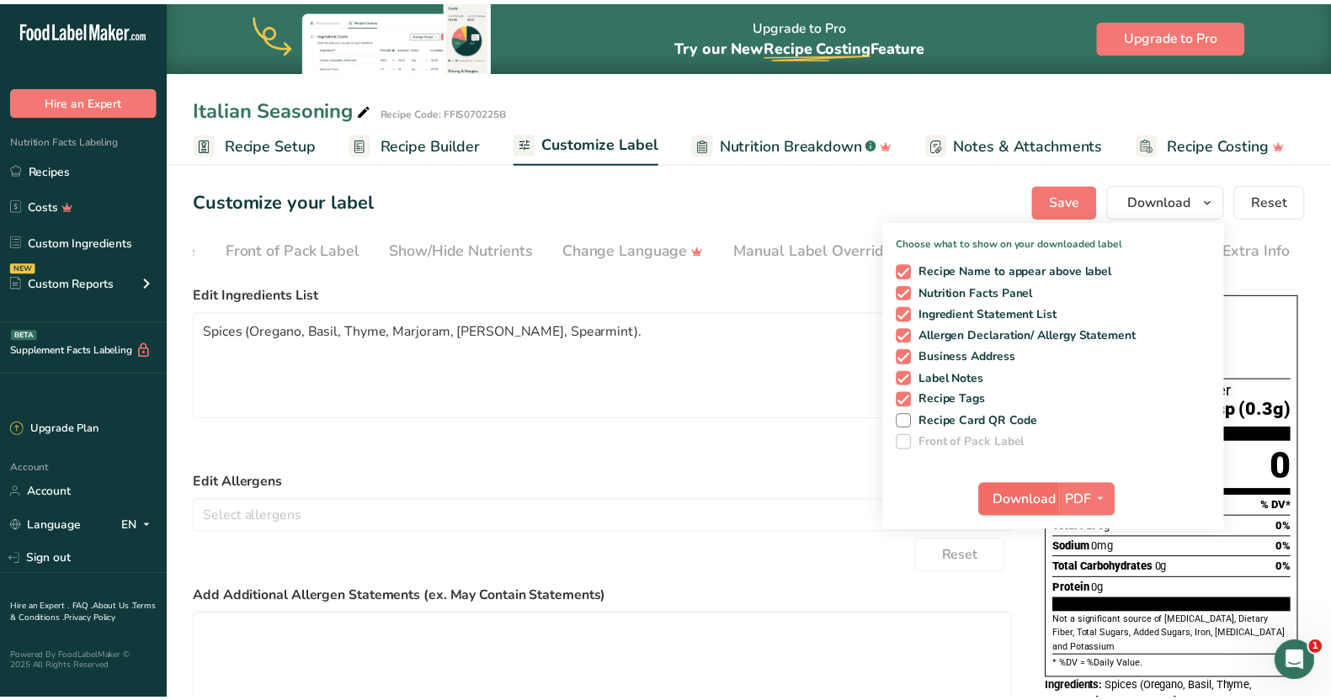
scroll to position [0, 139]
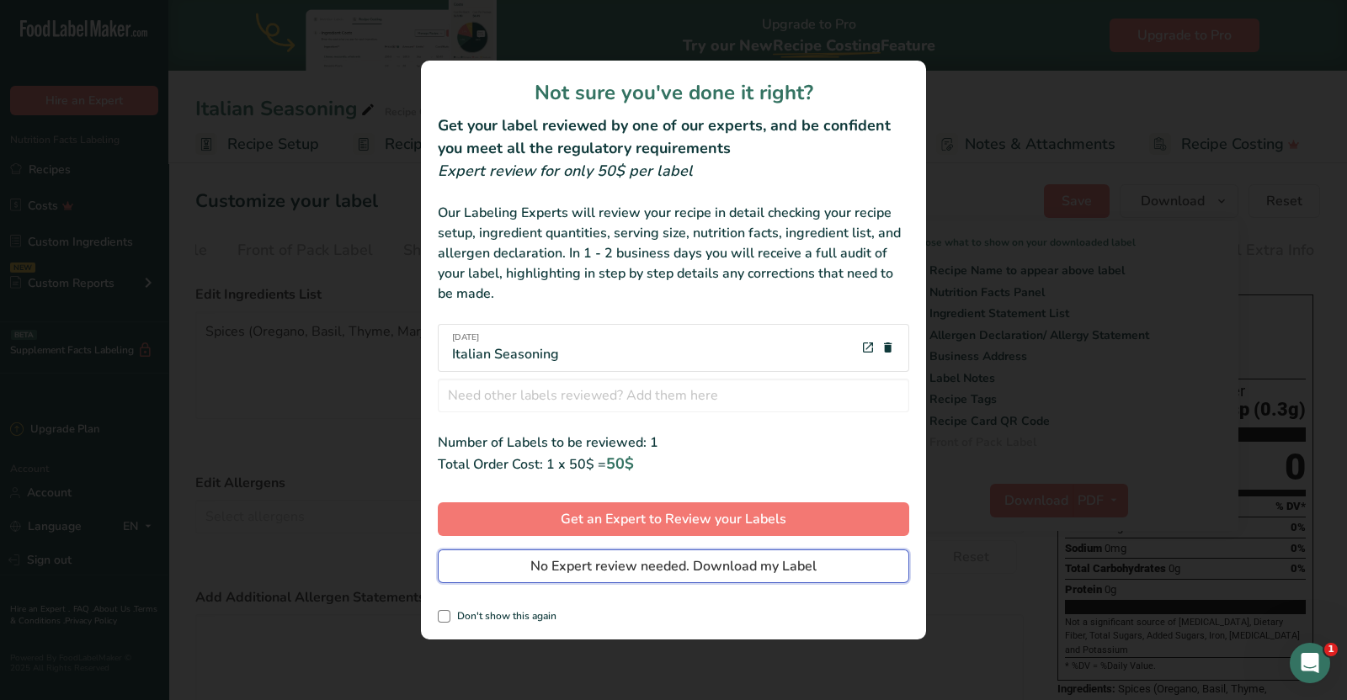
click at [685, 572] on span "No Expert review needed. Download my Label" at bounding box center [673, 566] width 286 height 20
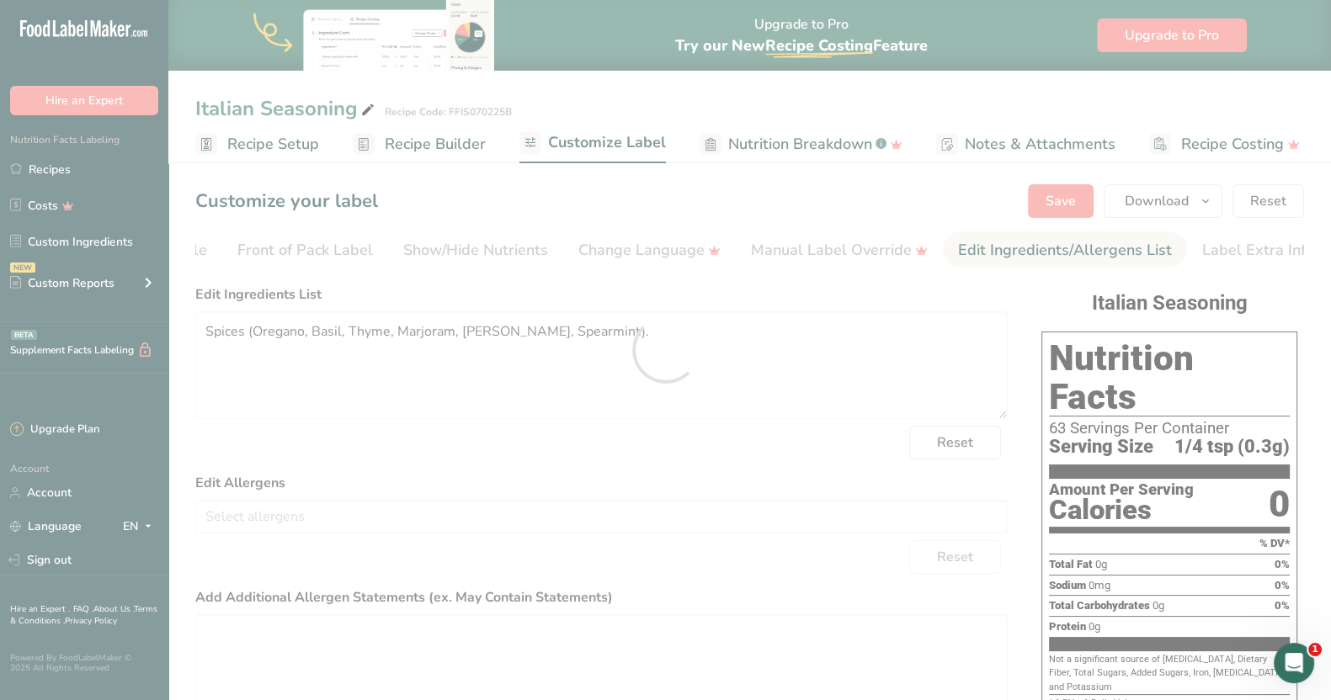
scroll to position [0, 0]
